Goal: Task Accomplishment & Management: Use online tool/utility

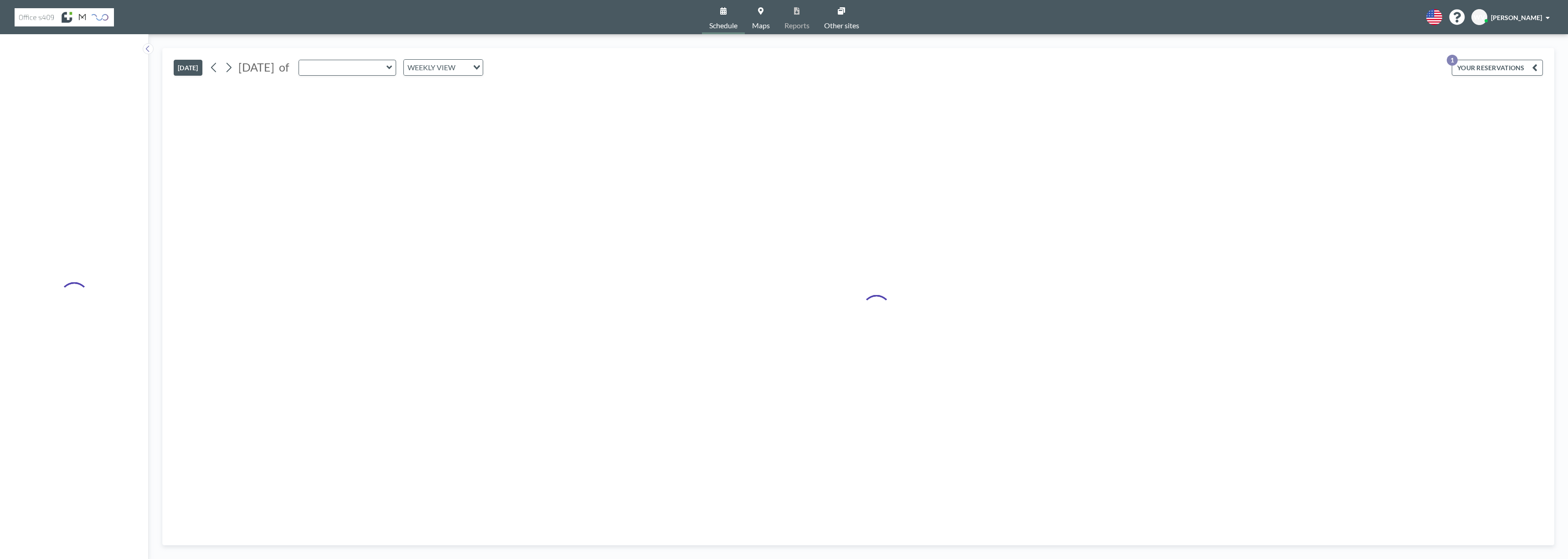
type input "Meet 1"
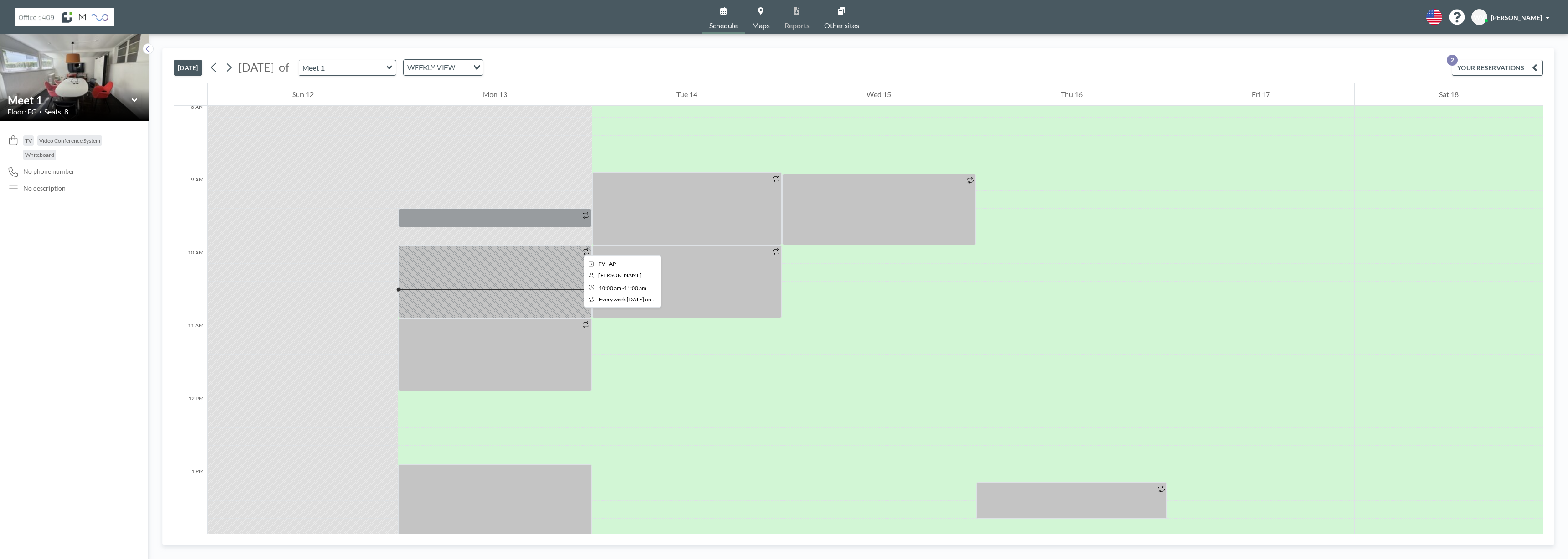
scroll to position [592, 0]
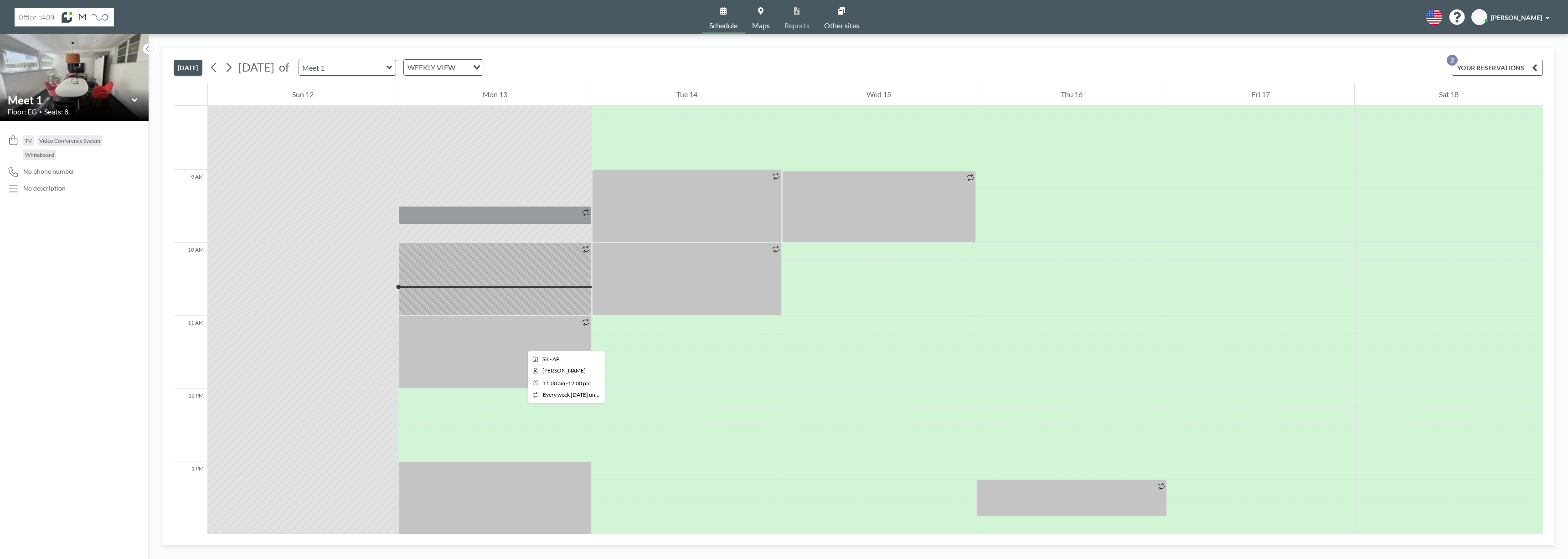
click at [521, 343] on div at bounding box center [495, 352] width 193 height 73
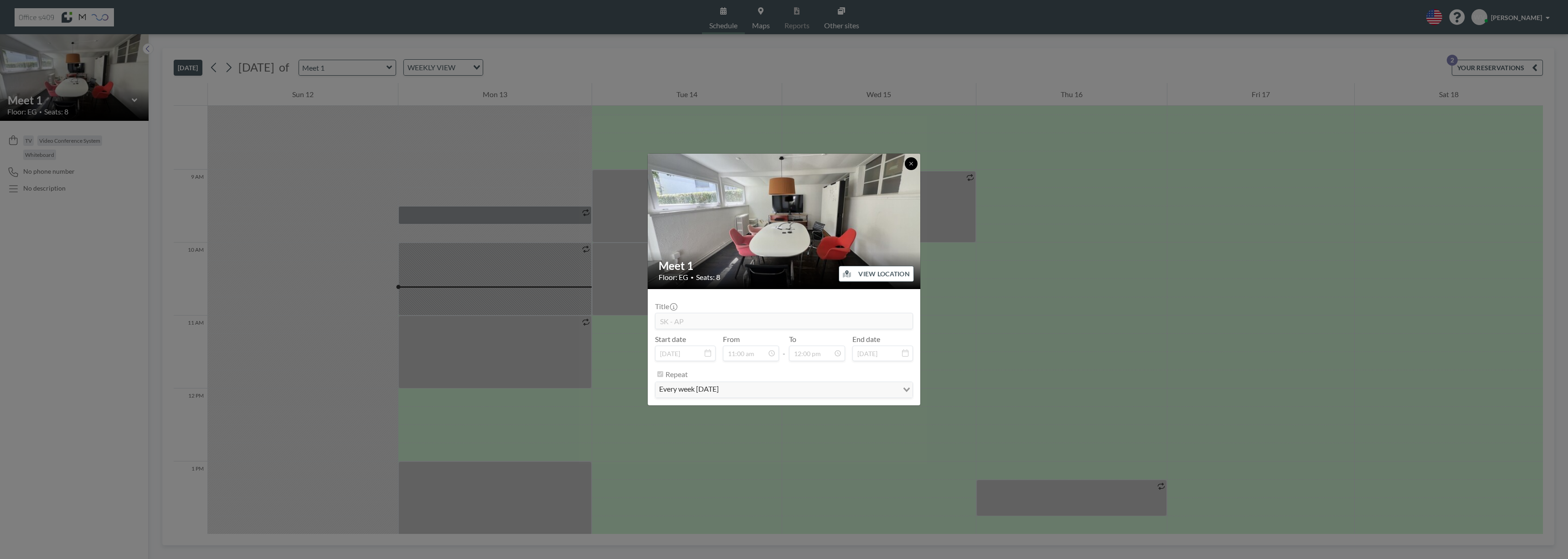
click at [914, 162] on icon at bounding box center [911, 164] width 5 height 5
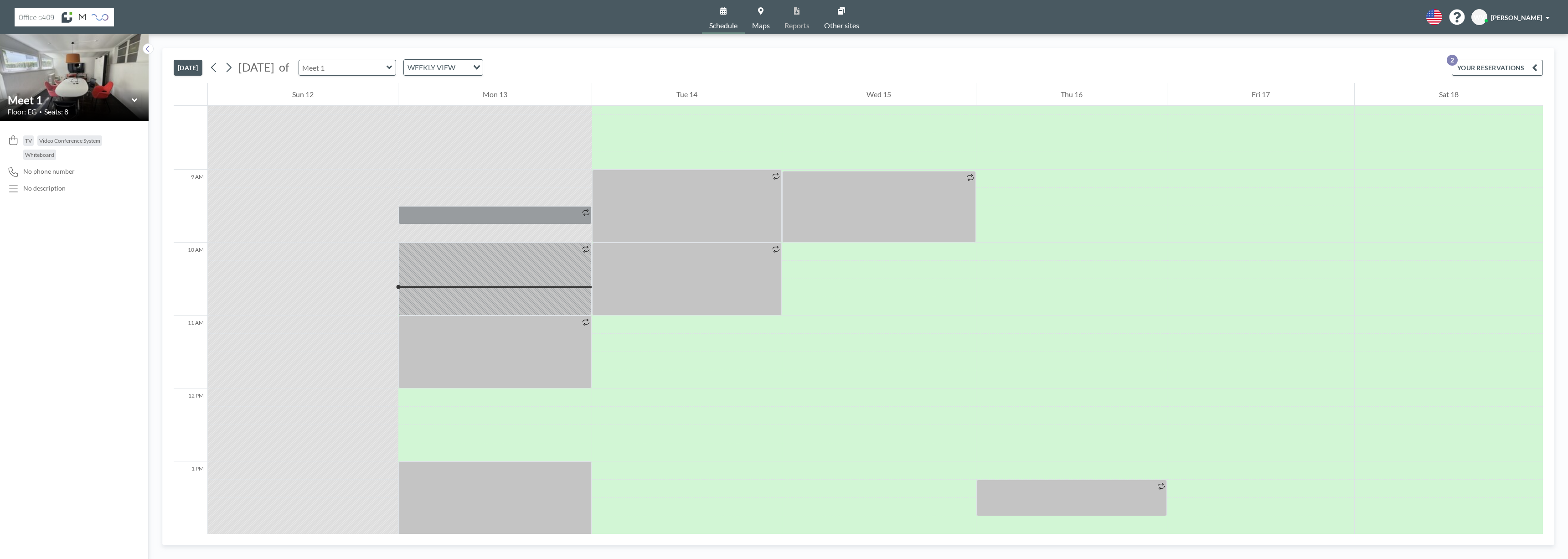
click at [387, 68] on input "text" at bounding box center [343, 68] width 87 height 15
type input "Meet 2"
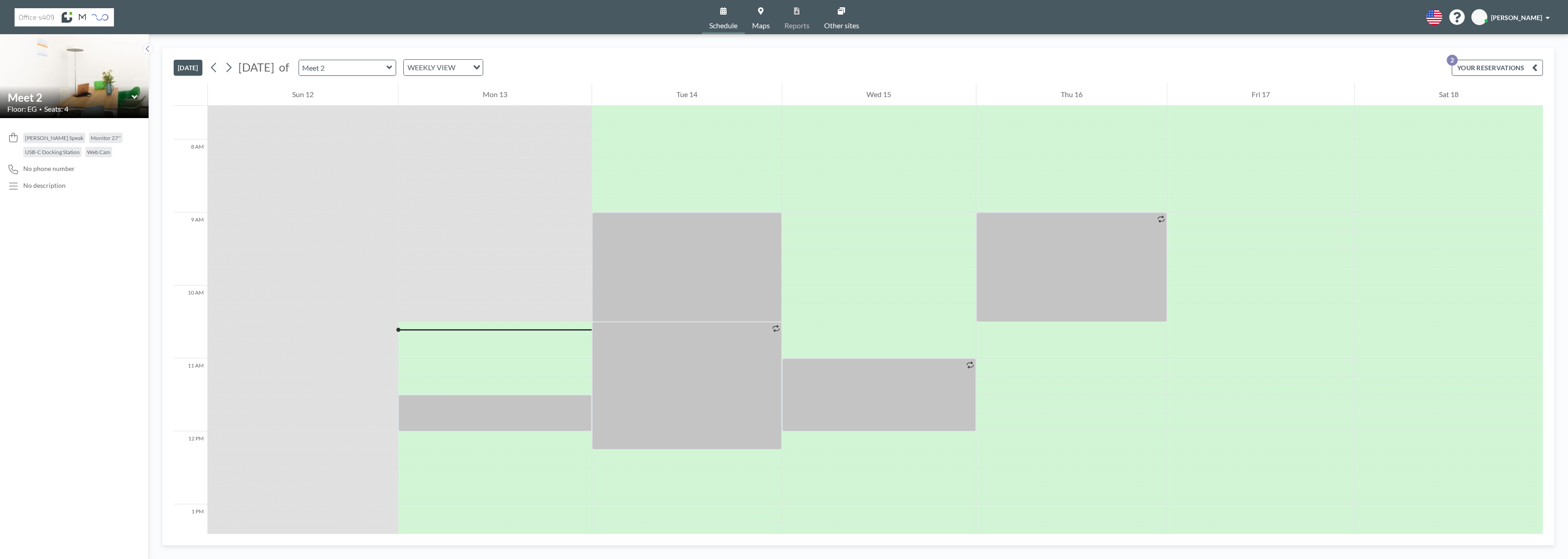
scroll to position [584, 0]
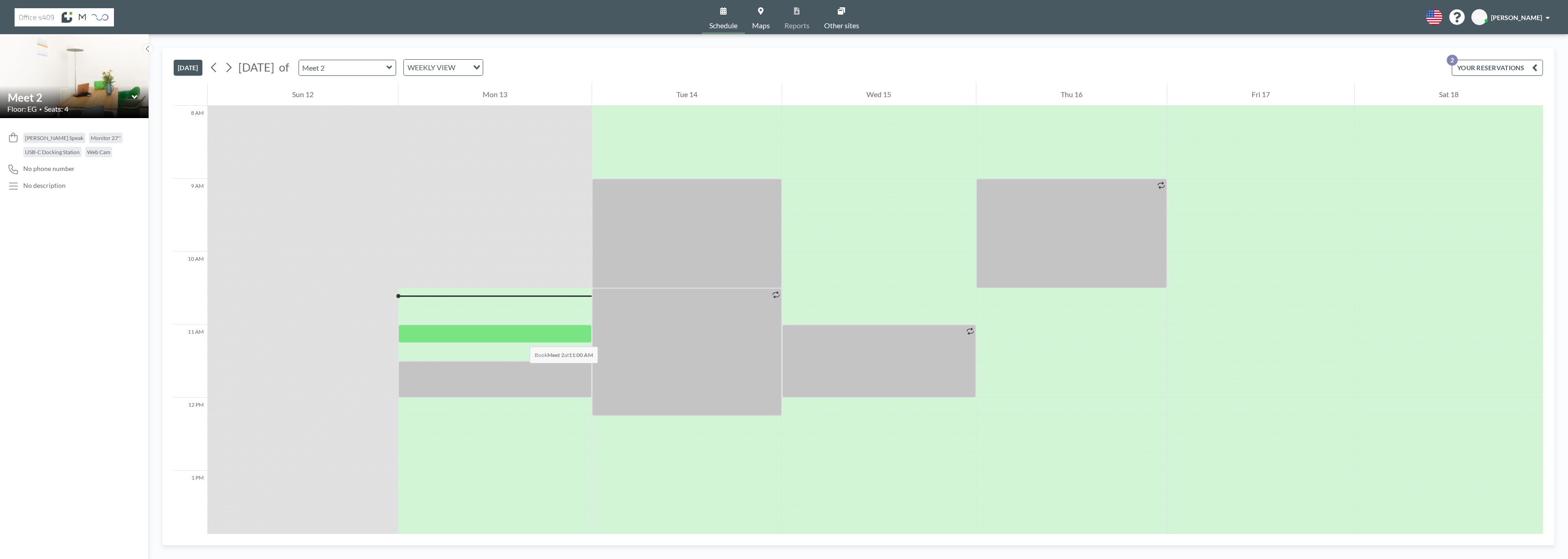
drag, startPoint x: 520, startPoint y: 374, endPoint x: 521, endPoint y: 337, distance: 37.0
click at [521, 337] on div at bounding box center [495, 397] width 193 height 1751
click at [493, 374] on div at bounding box center [495, 379] width 193 height 36
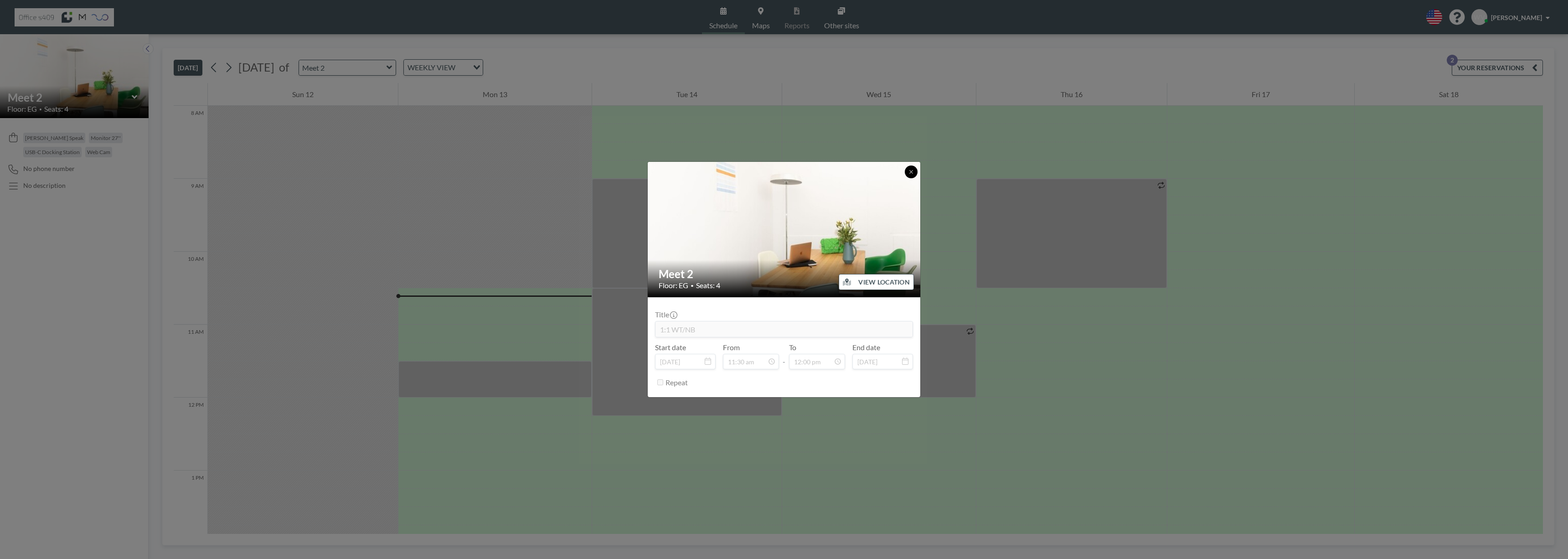
click at [908, 172] on button at bounding box center [911, 172] width 13 height 13
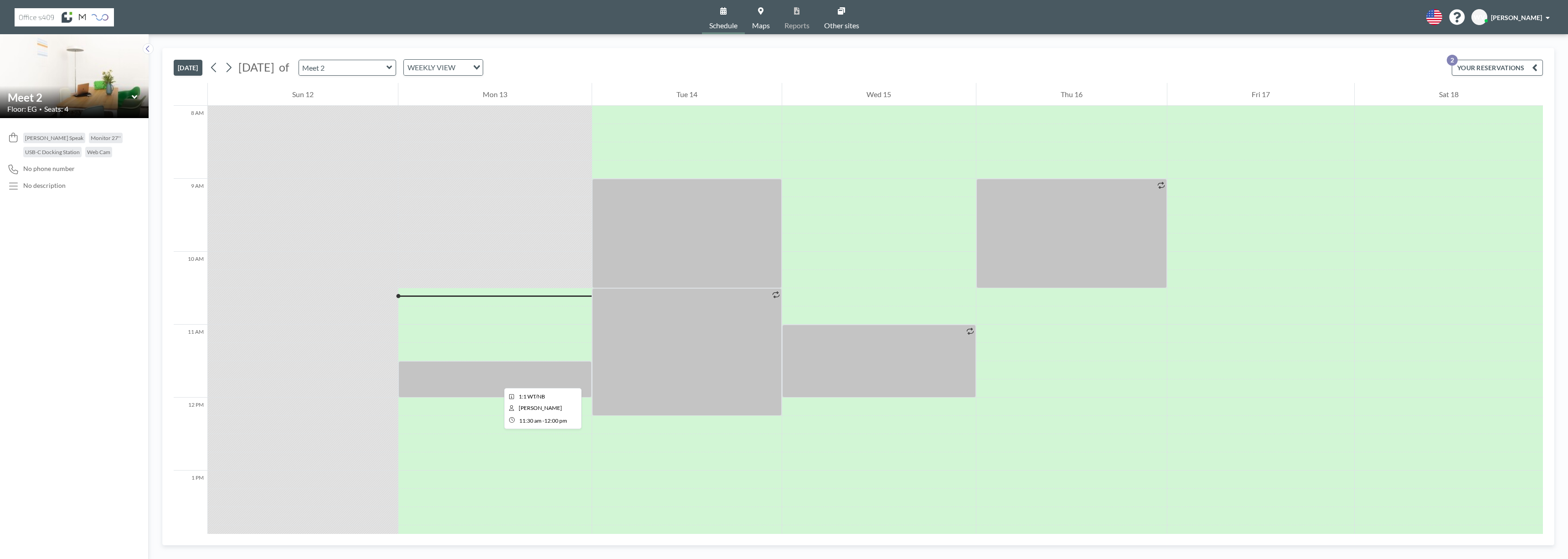
click at [497, 379] on div at bounding box center [495, 379] width 193 height 36
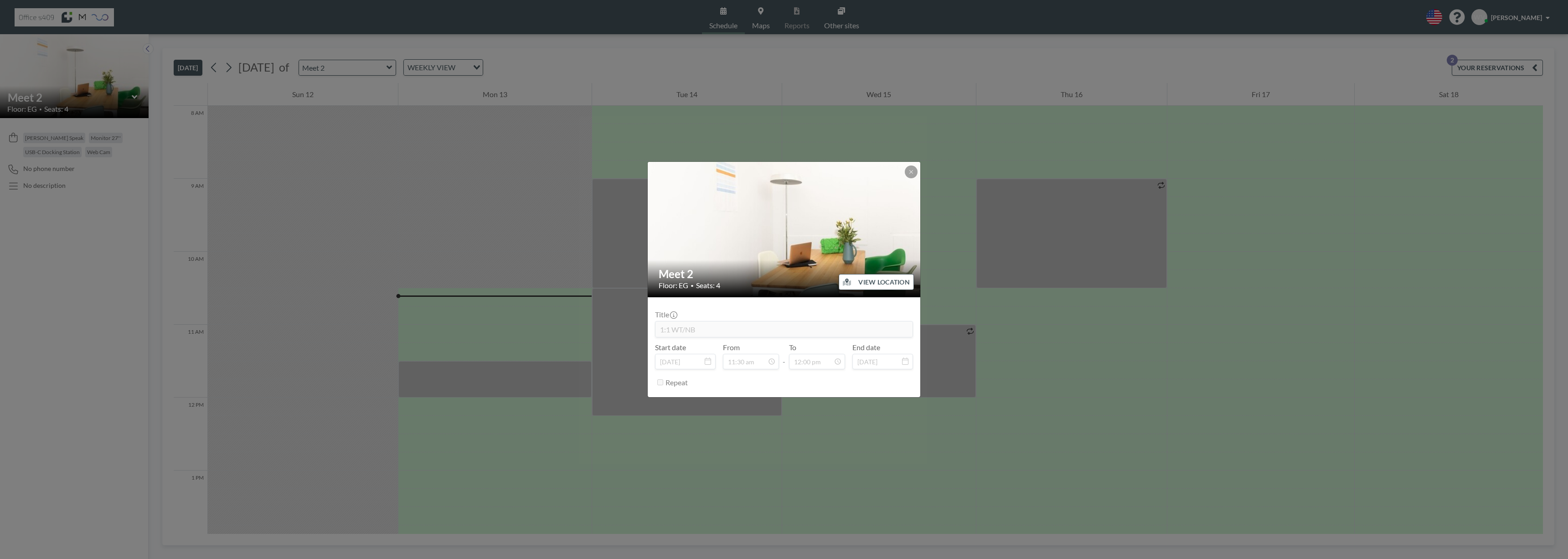
click at [497, 379] on div "Meet 2 Floor: EG • Seats: 4 VIEW LOCATION Title 1:1 WT/[GEOGRAPHIC_DATA] Start …" at bounding box center [784, 279] width 1568 height 559
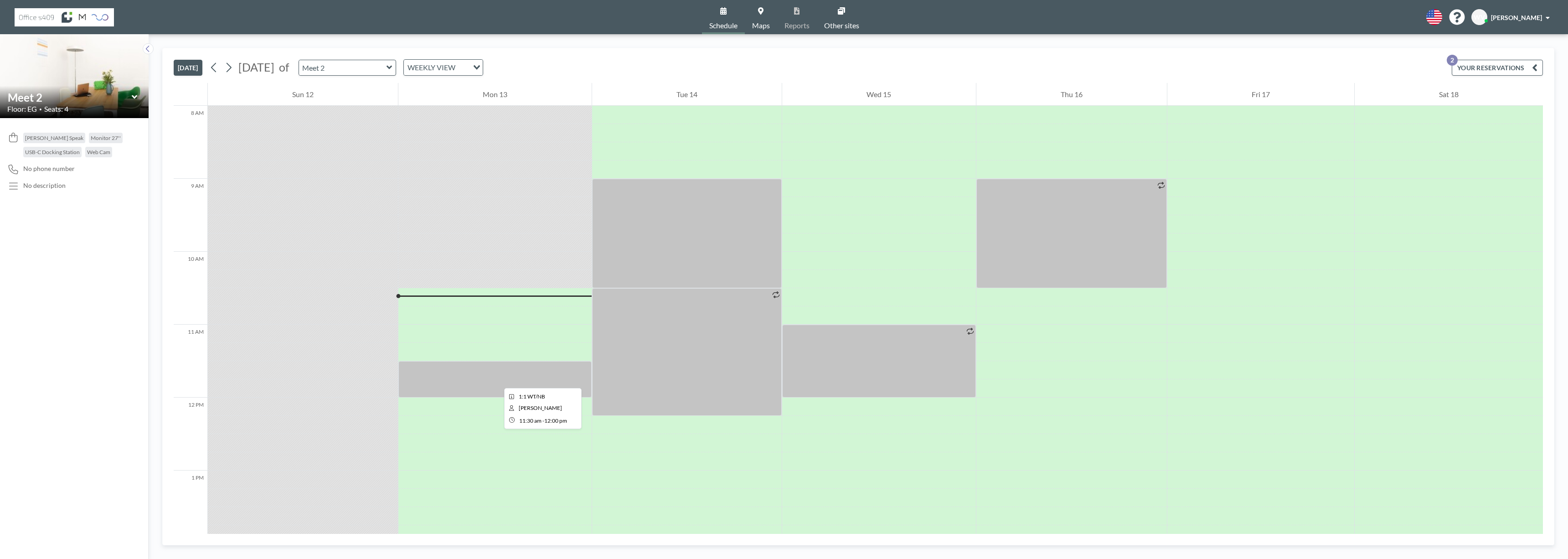
click at [497, 379] on div at bounding box center [495, 379] width 193 height 36
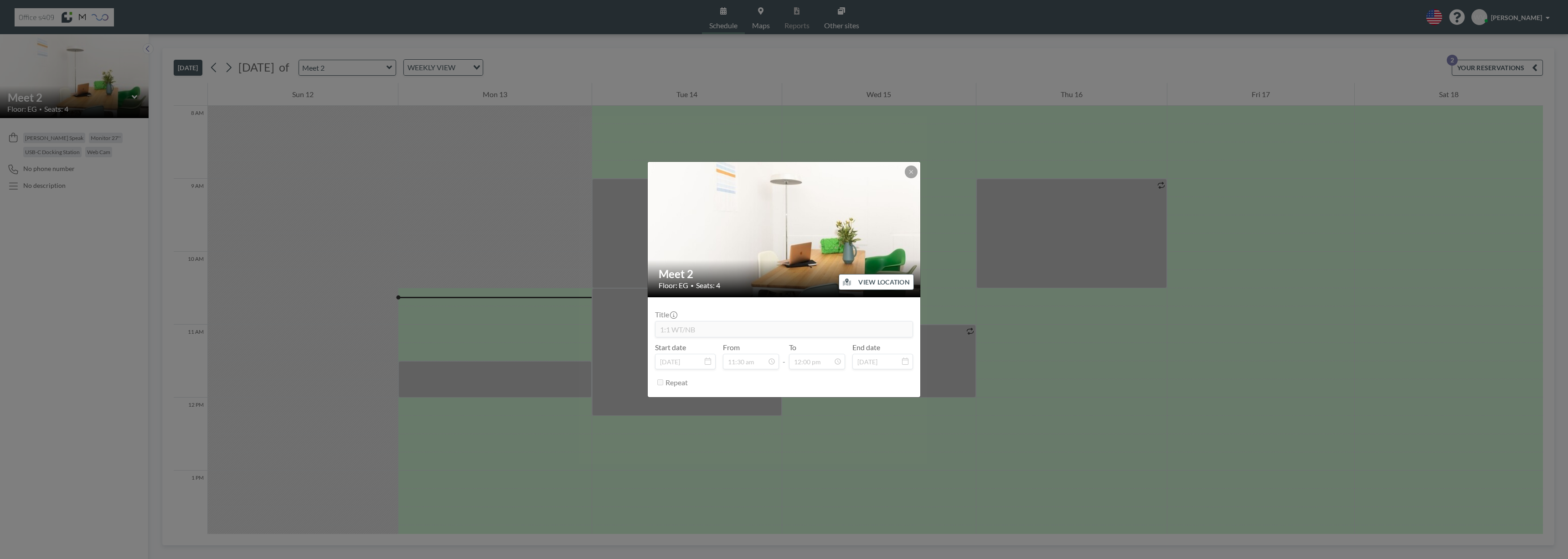
click at [774, 361] on icon at bounding box center [772, 361] width 8 height 8
click at [770, 362] on icon at bounding box center [772, 361] width 8 height 8
click at [912, 174] on icon at bounding box center [911, 172] width 5 height 5
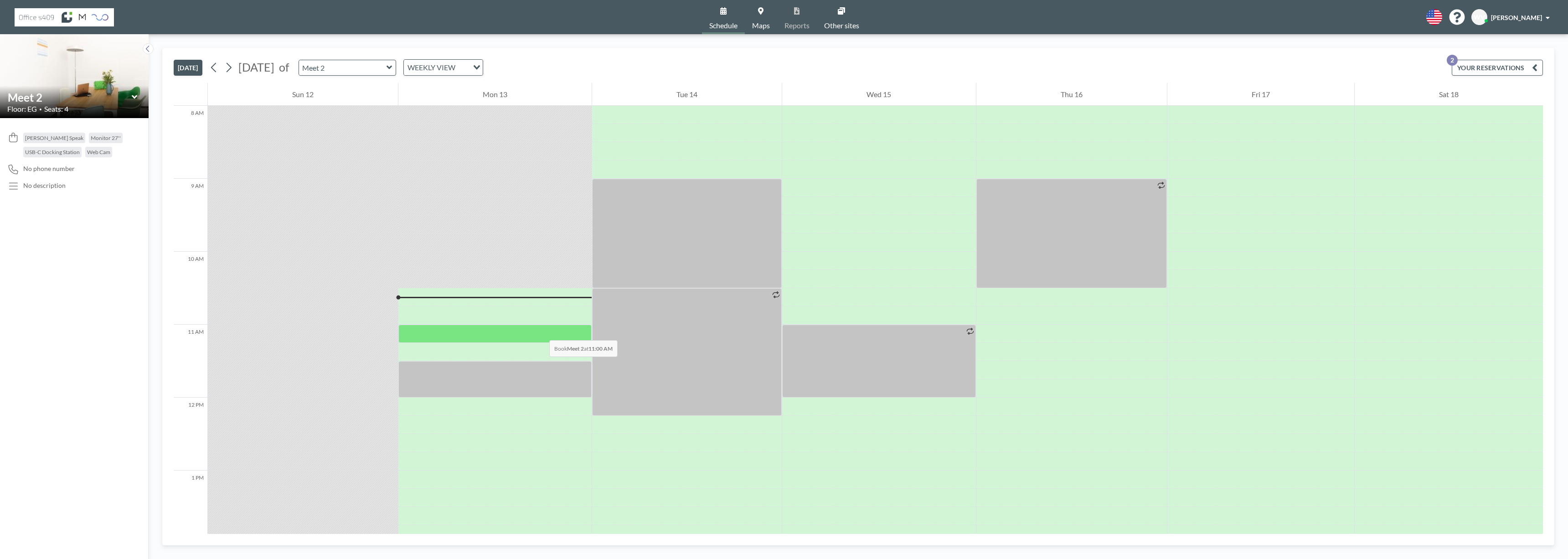
drag, startPoint x: 543, startPoint y: 377, endPoint x: 540, endPoint y: 331, distance: 46.1
click at [540, 331] on div at bounding box center [495, 397] width 193 height 1751
click at [510, 377] on div at bounding box center [495, 379] width 193 height 36
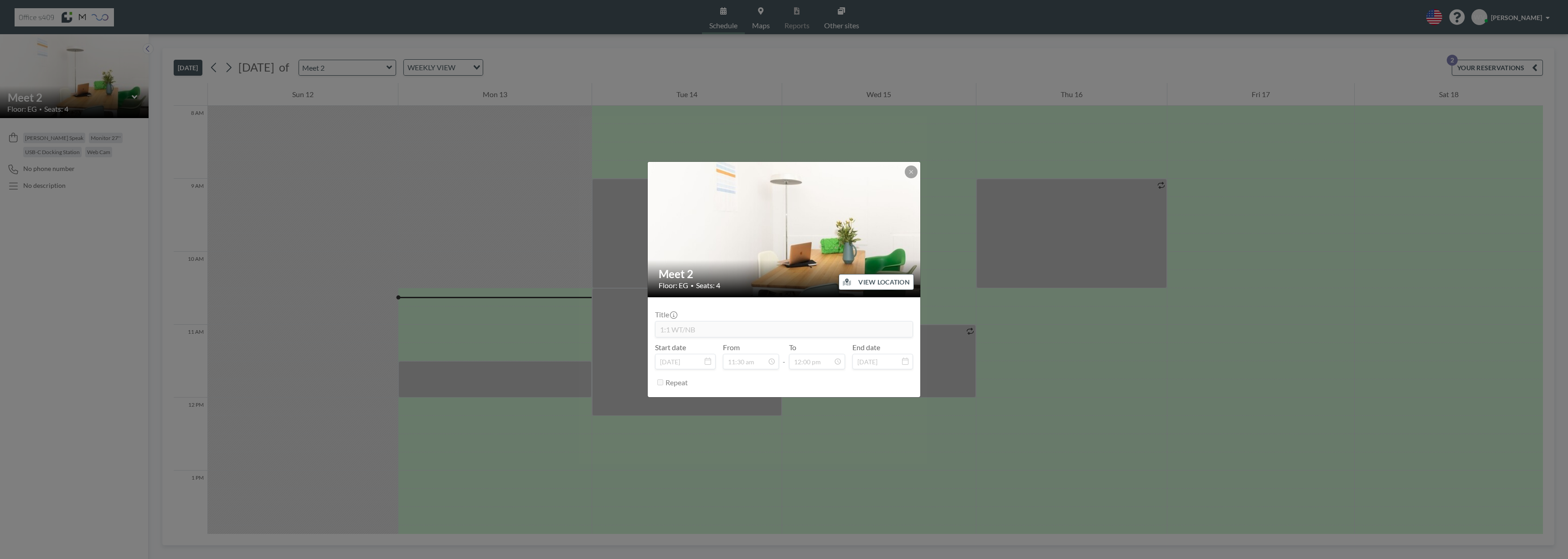
click at [510, 377] on div "Meet 2 Floor: EG • Seats: 4 VIEW LOCATION Title 1:1 WT/[GEOGRAPHIC_DATA] Start …" at bounding box center [784, 279] width 1568 height 559
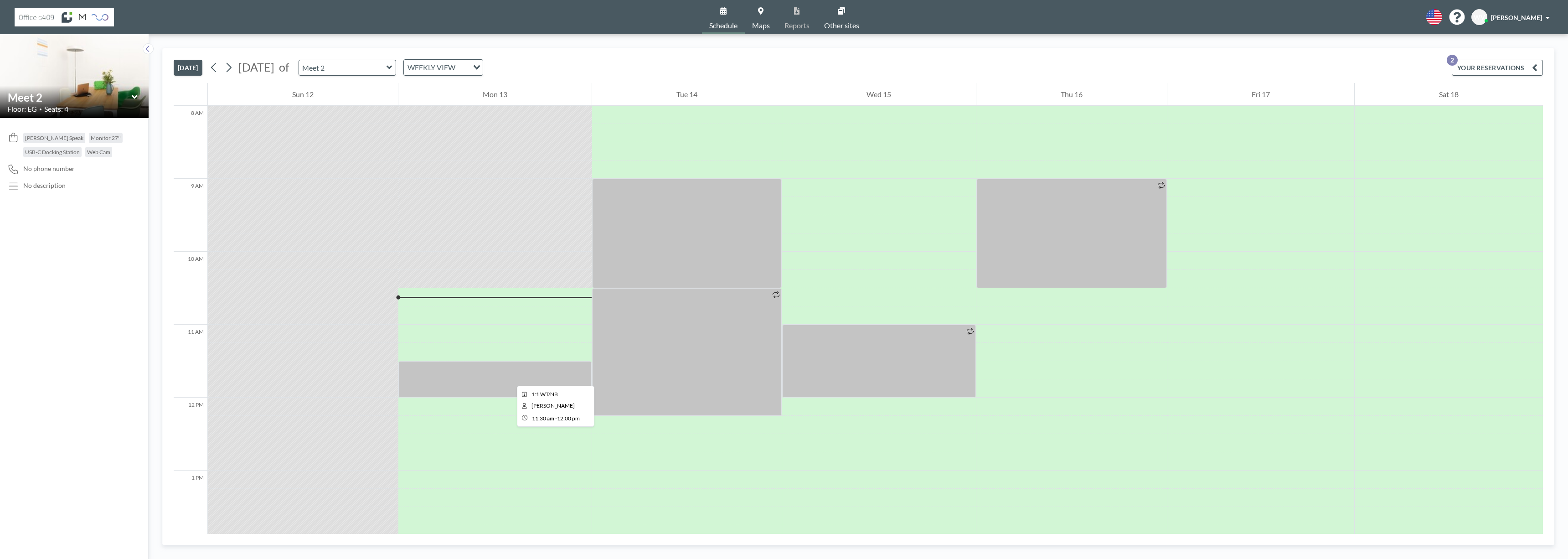
click at [510, 377] on div at bounding box center [495, 379] width 193 height 36
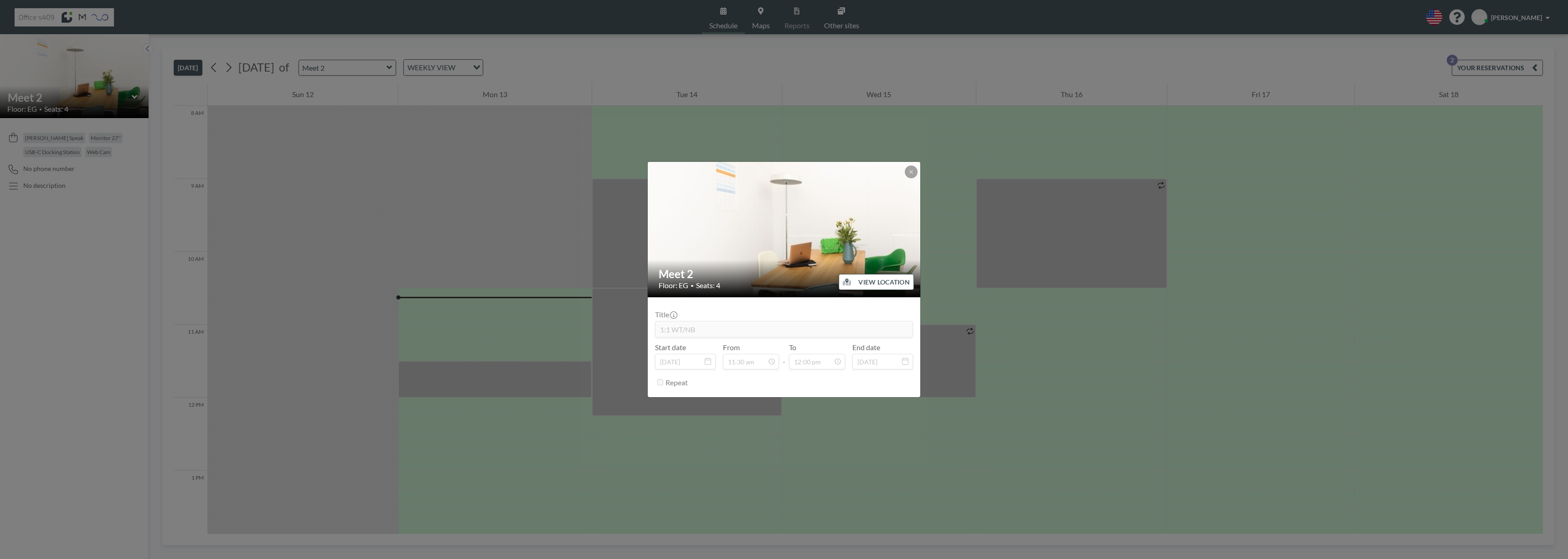
click at [485, 309] on div "Meet 2 Floor: EG • Seats: 4 VIEW LOCATION Title 1:1 WT/[GEOGRAPHIC_DATA] Start …" at bounding box center [784, 279] width 1568 height 559
